Goal: Information Seeking & Learning: Learn about a topic

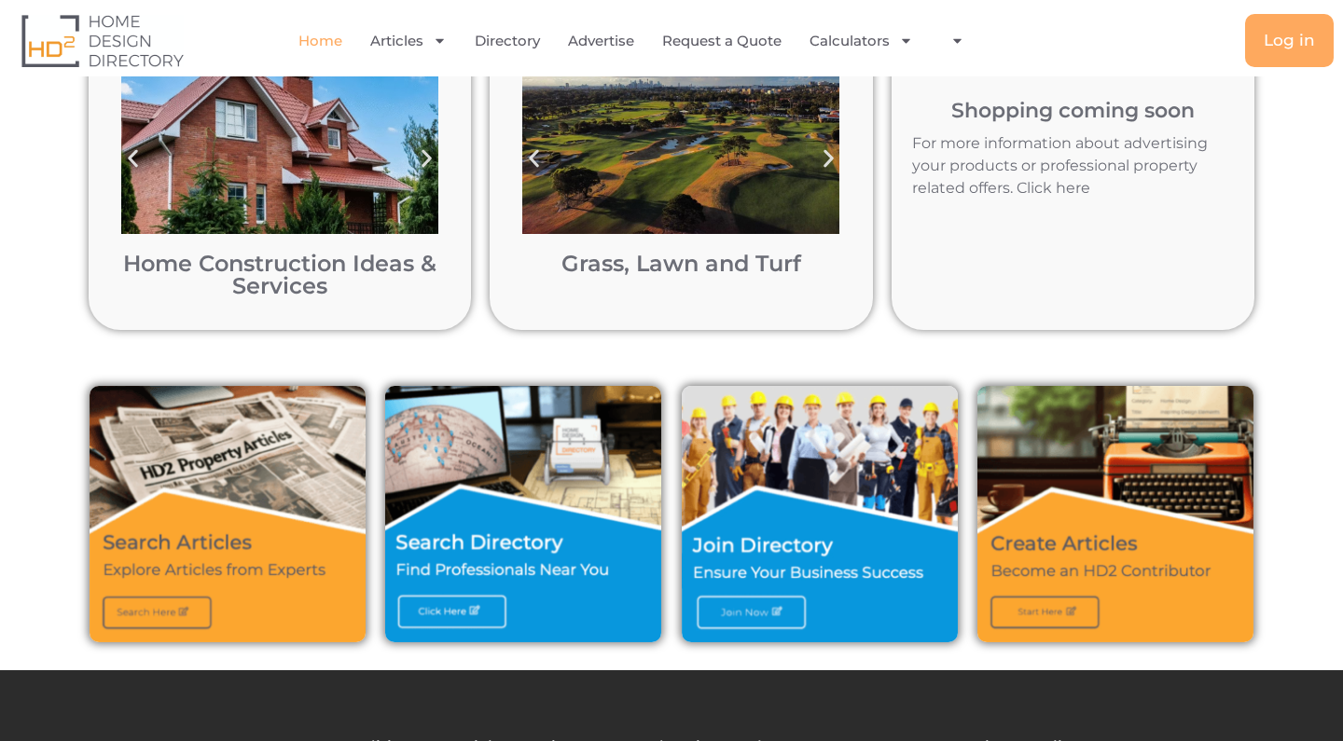
scroll to position [376, 0]
click at [175, 605] on img at bounding box center [228, 514] width 276 height 256
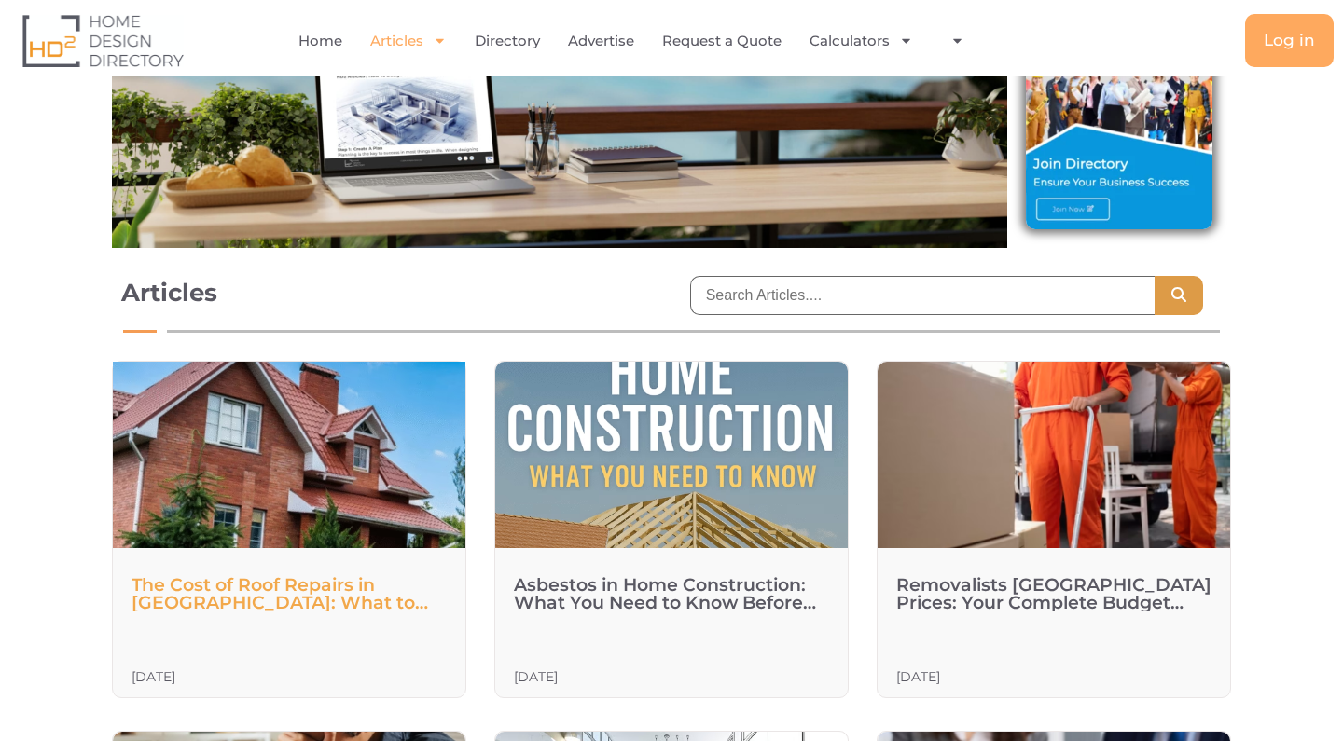
scroll to position [248, 0]
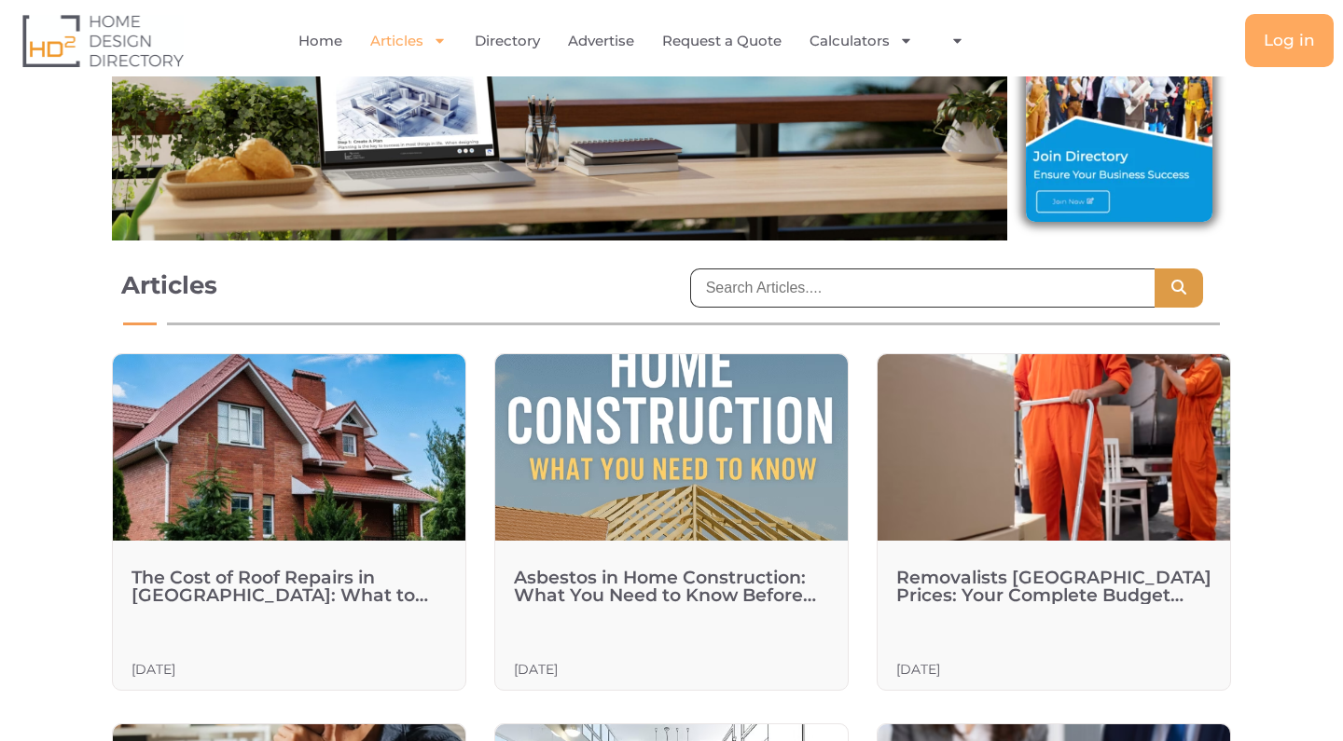
click at [822, 297] on input "search" at bounding box center [922, 288] width 464 height 39
type input "how to read plans"
click at [1179, 287] on button "Search" at bounding box center [1179, 288] width 48 height 39
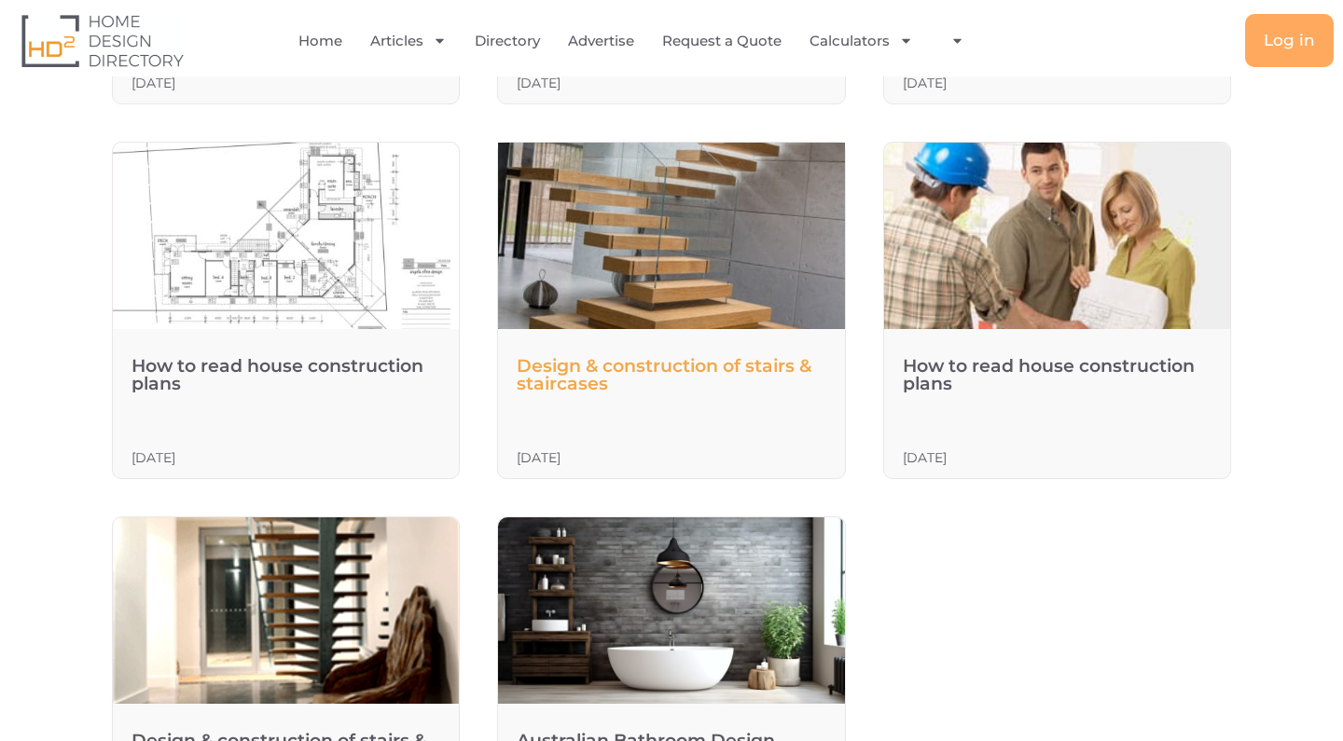
scroll to position [2362, 0]
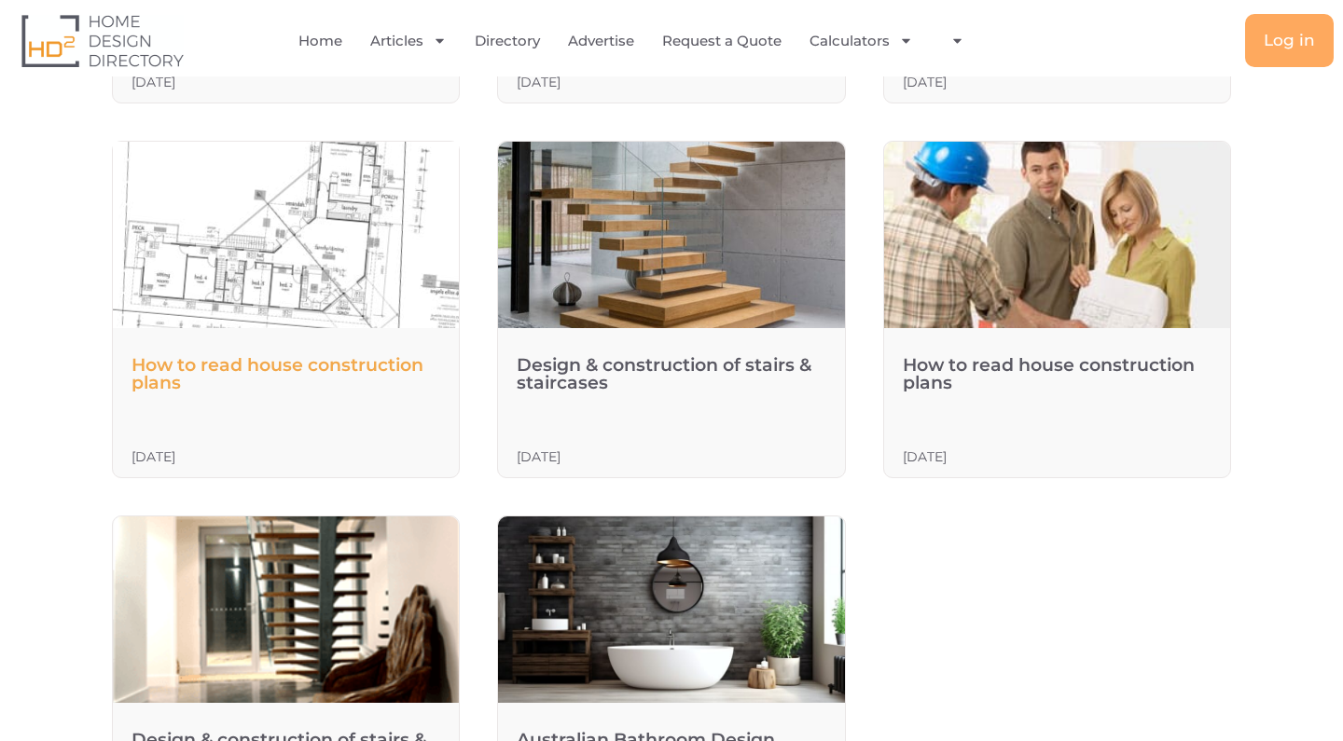
click at [283, 360] on link "How to read house construction plans" at bounding box center [278, 373] width 292 height 39
